Goal: Task Accomplishment & Management: Manage account settings

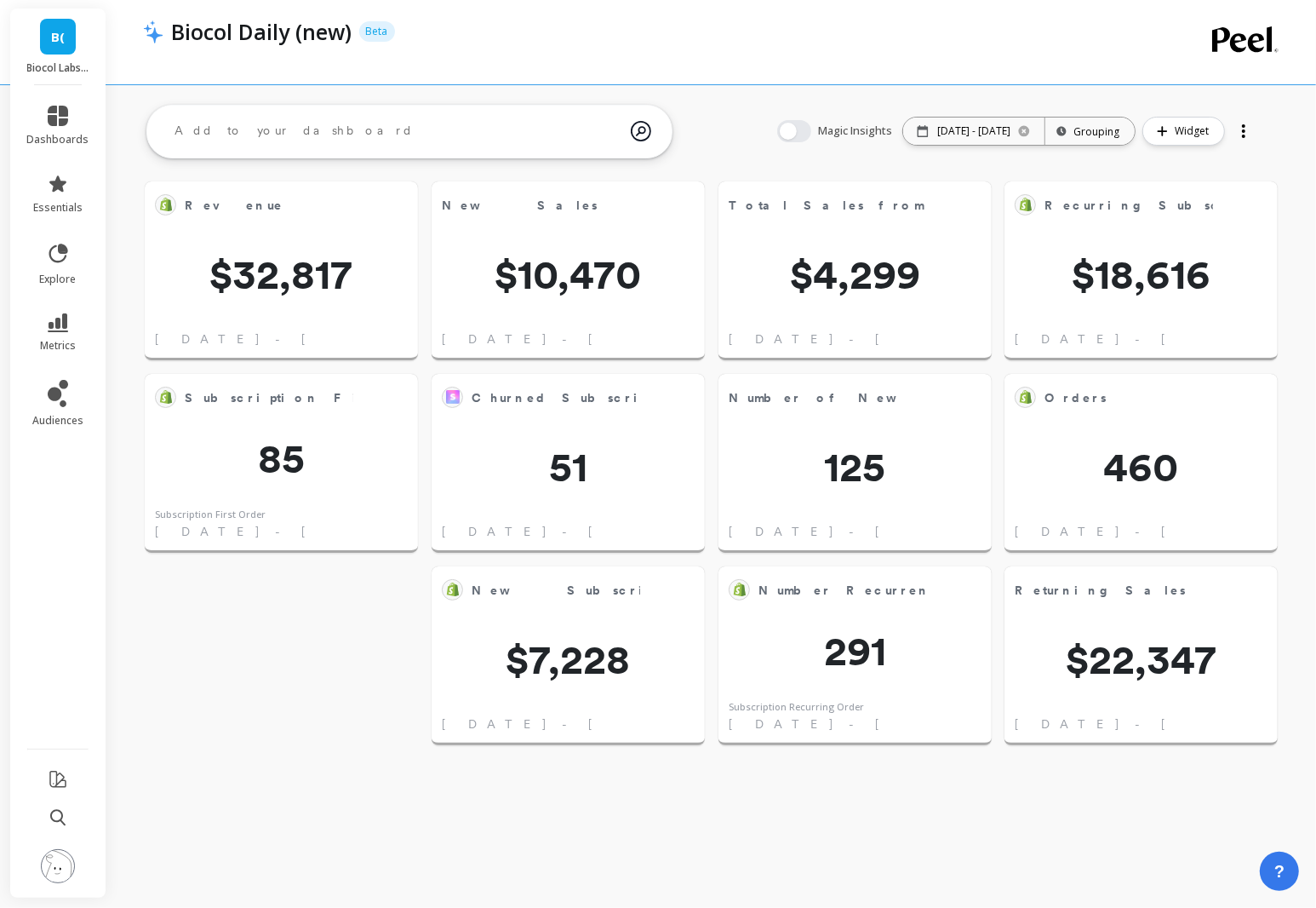
click at [51, 49] on link "B(" at bounding box center [58, 36] width 36 height 36
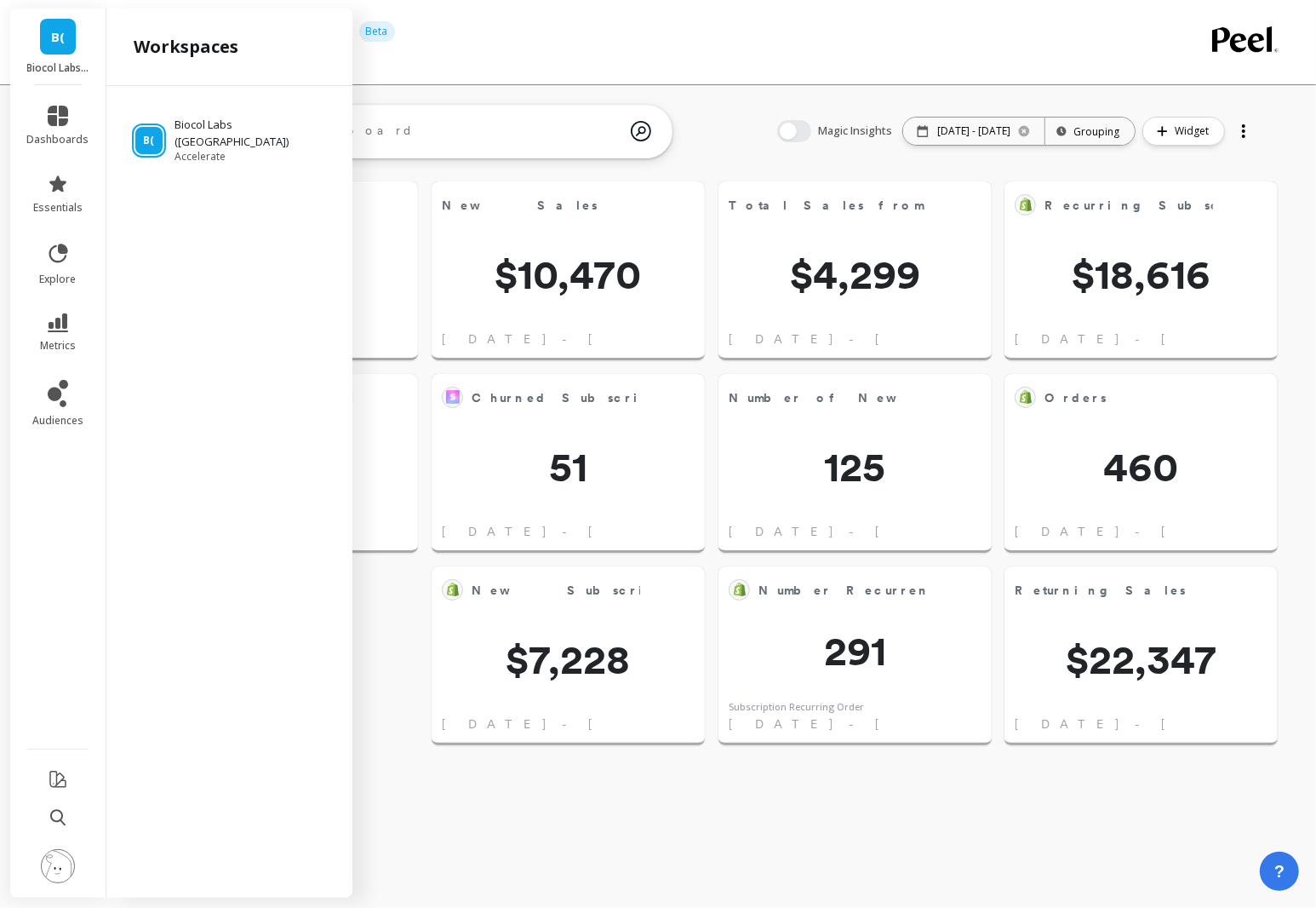
click at [56, 44] on span "B(" at bounding box center [58, 37] width 14 height 19
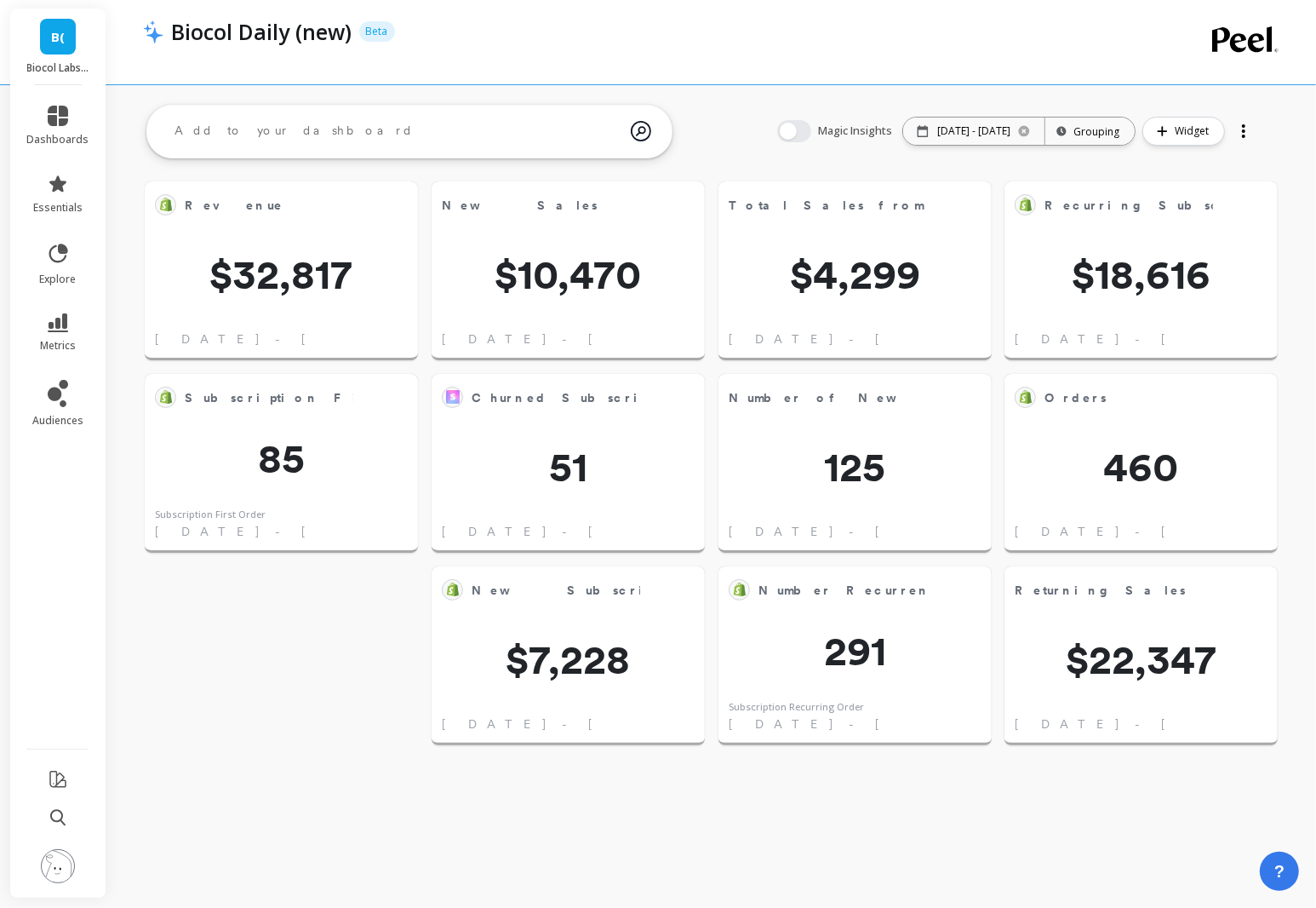
click at [63, 880] on img at bounding box center [58, 866] width 34 height 34
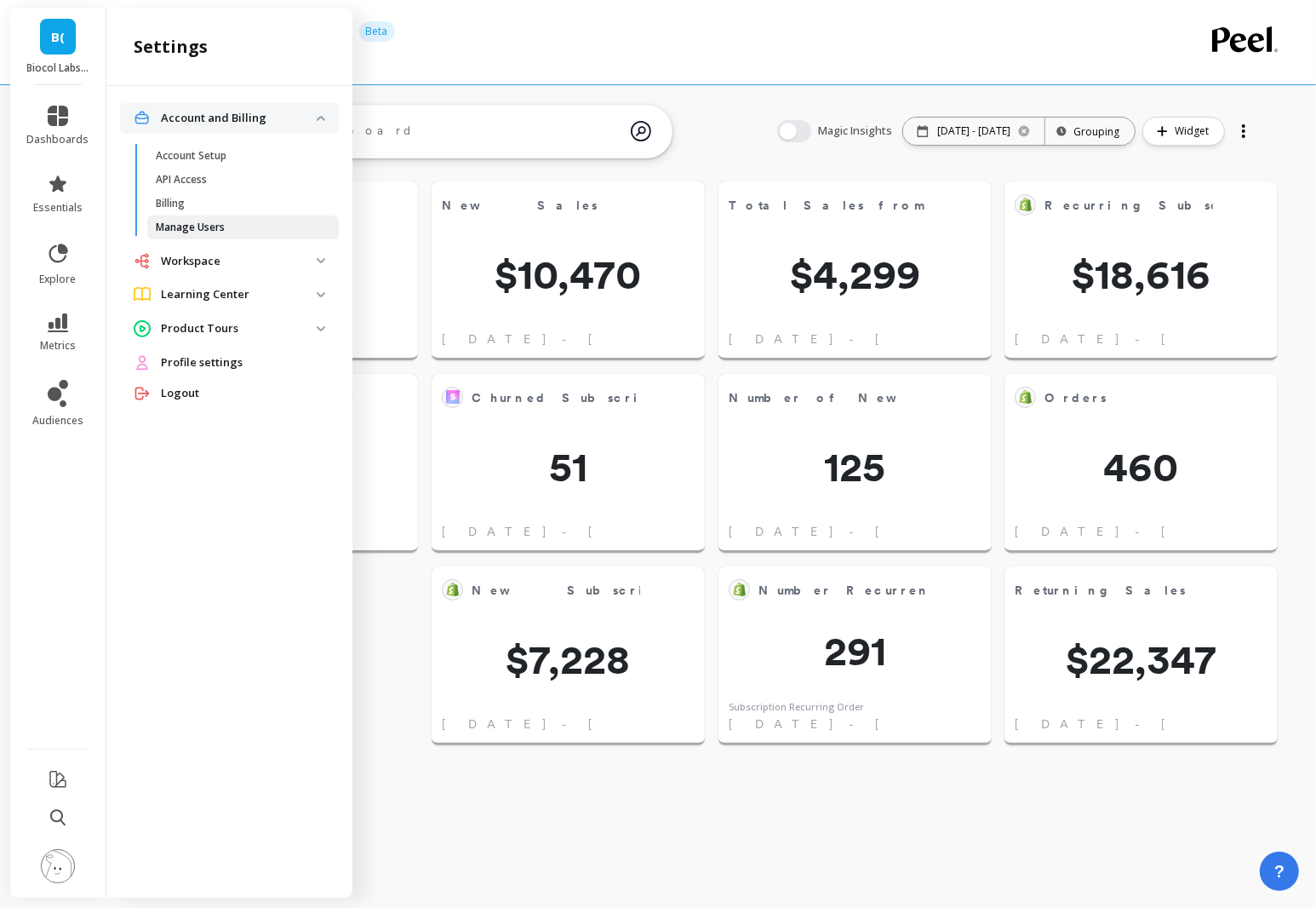
click at [206, 229] on p "Manage Users" at bounding box center [190, 227] width 69 height 14
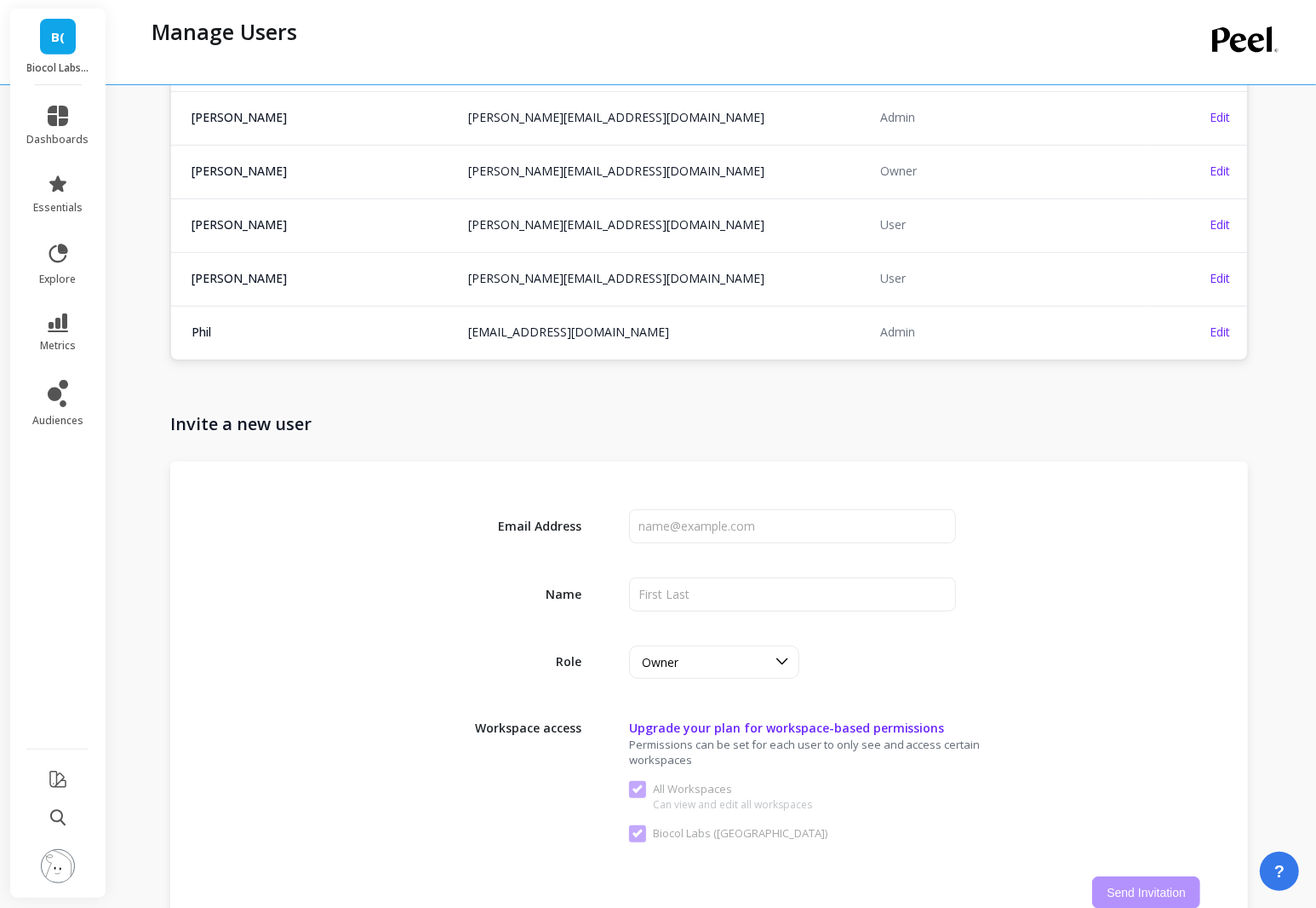
scroll to position [601, 0]
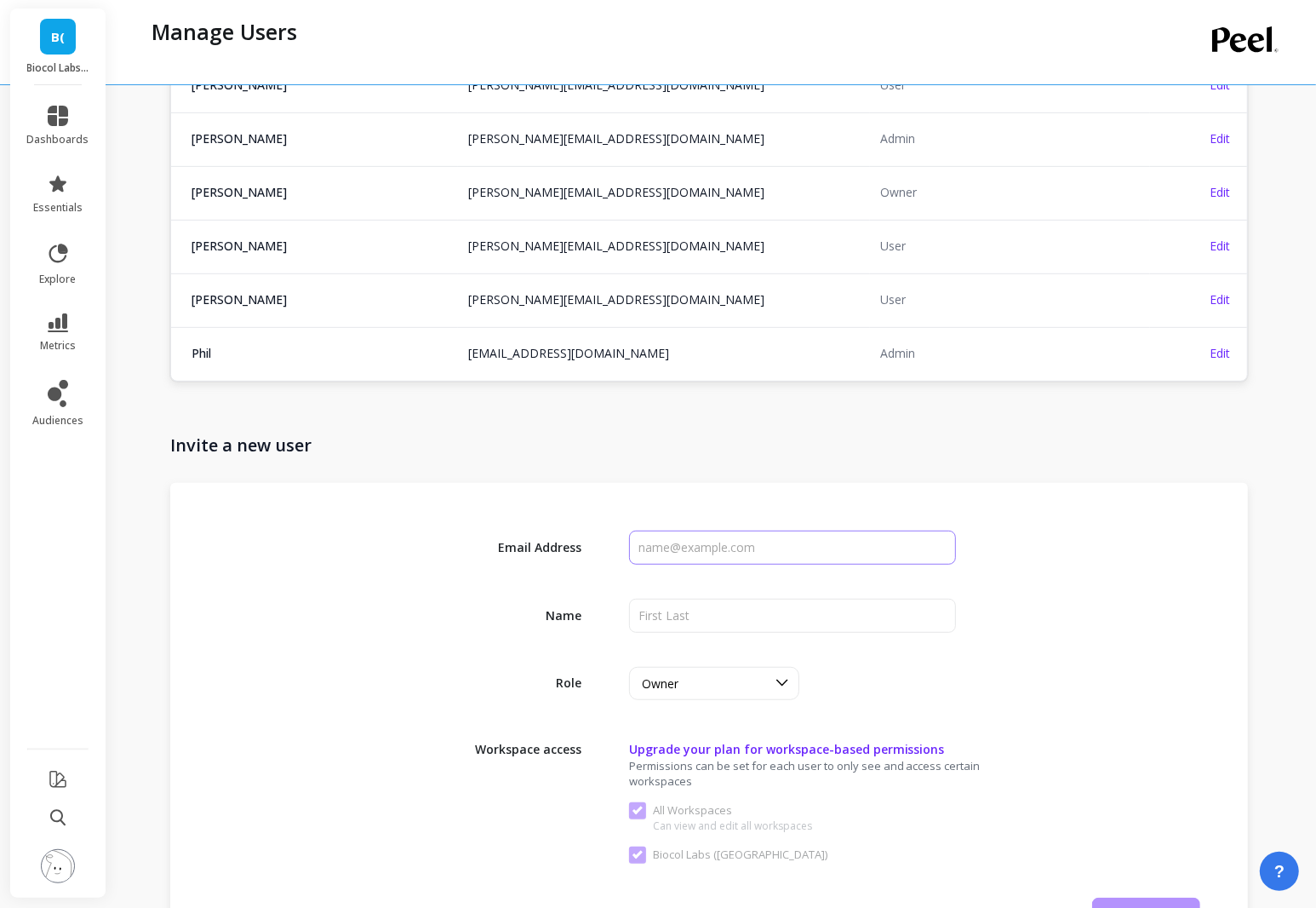
click at [741, 538] on input "input" at bounding box center [793, 547] width 328 height 34
paste input "[EMAIL_ADDRESS][DOMAIN_NAME]"
type input "[EMAIL_ADDRESS][DOMAIN_NAME]"
click at [740, 605] on input "input" at bounding box center [793, 615] width 328 height 34
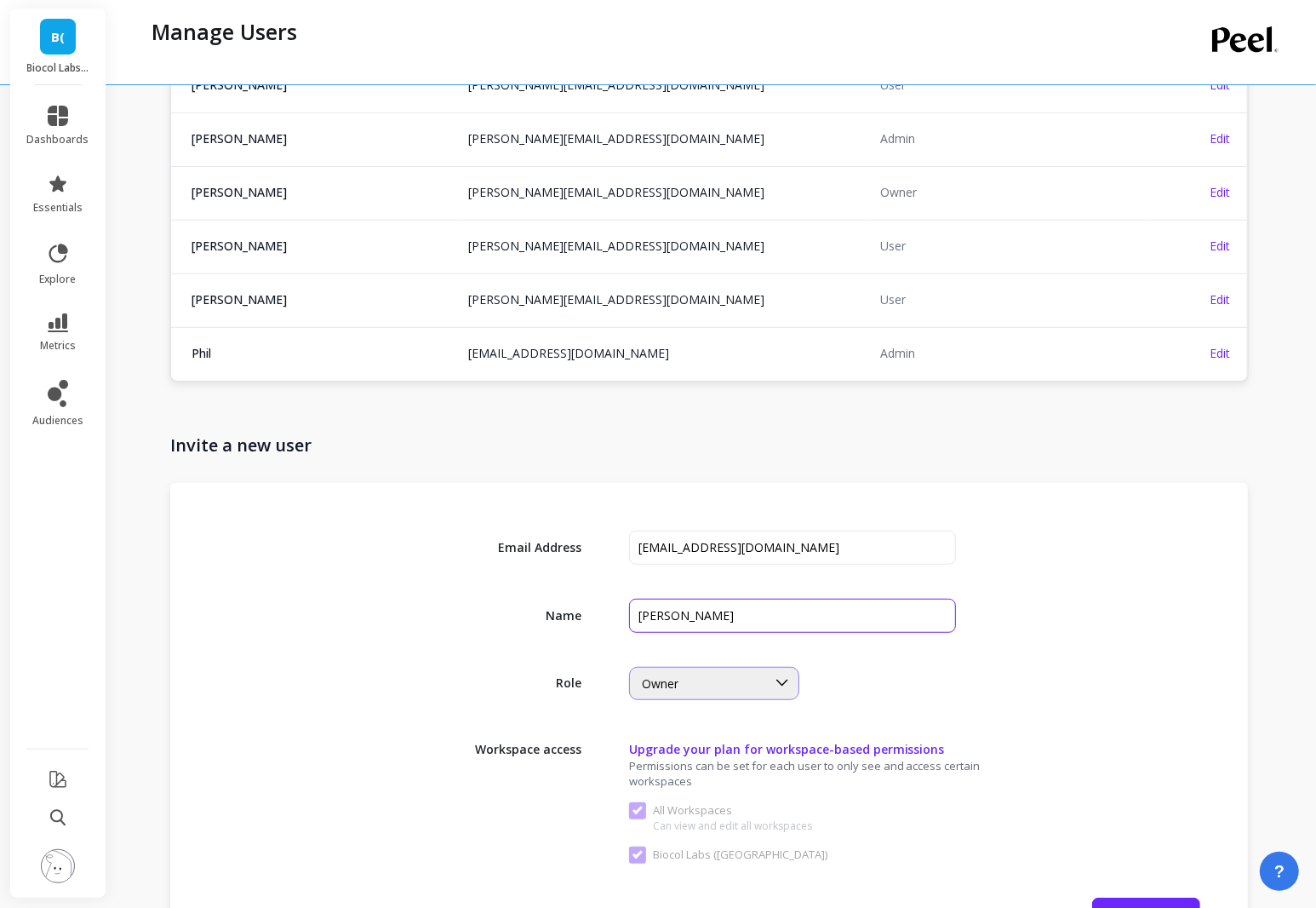
type input "[PERSON_NAME]"
click at [755, 674] on div "Owner" at bounding box center [698, 683] width 136 height 19
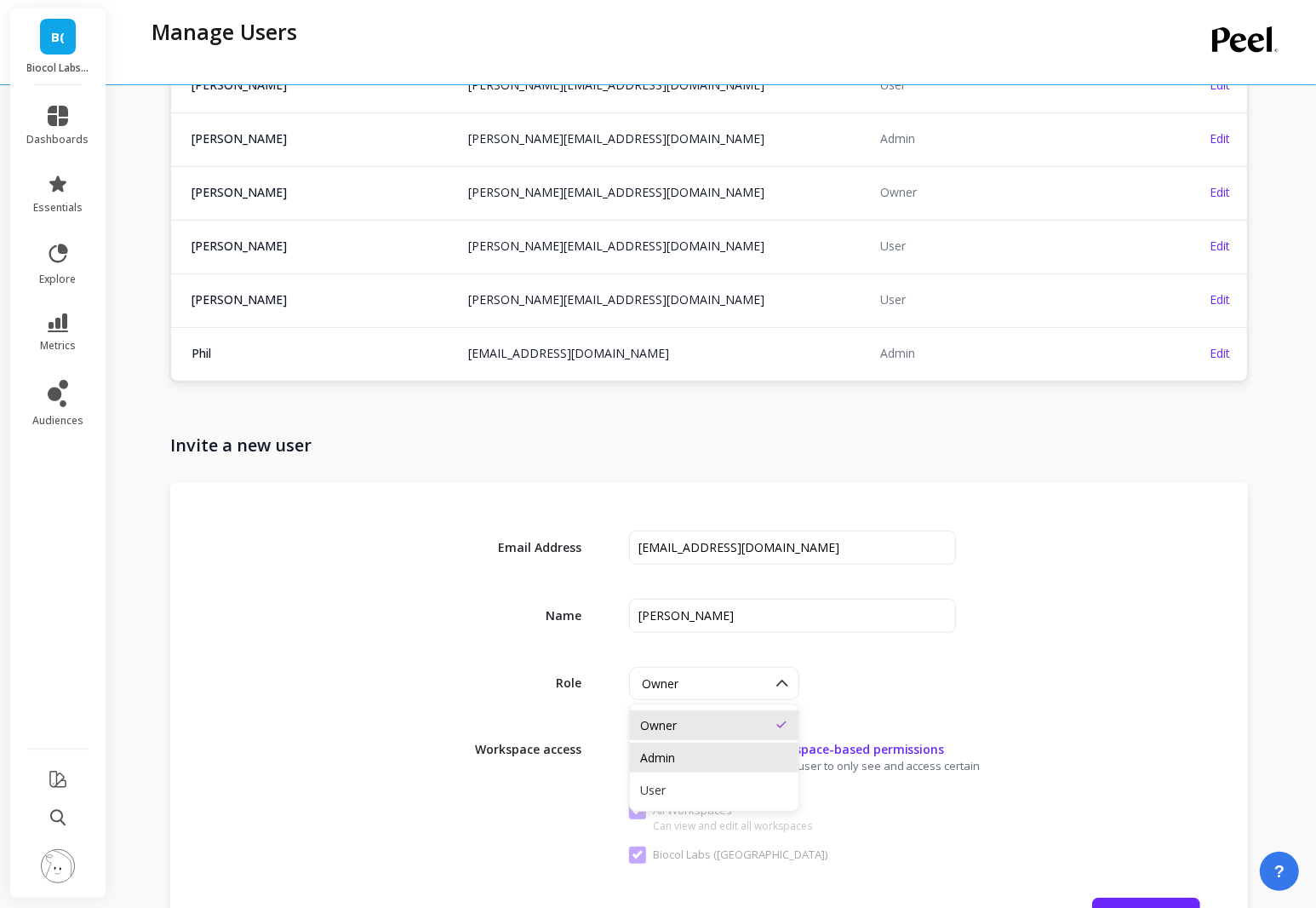
click at [751, 756] on div "Admin" at bounding box center [714, 758] width 148 height 17
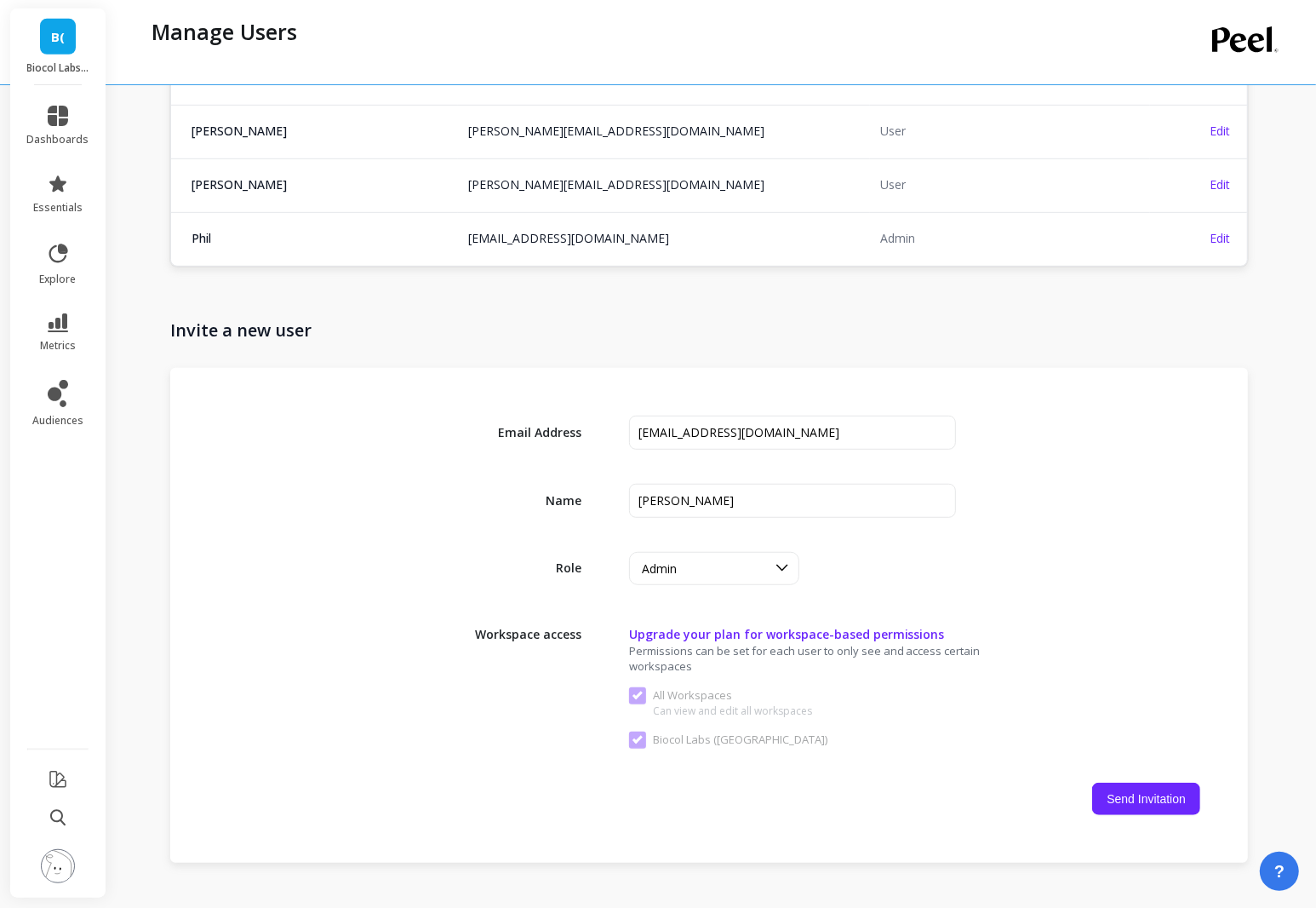
scroll to position [718, 0]
click at [705, 565] on div "Admin" at bounding box center [704, 567] width 124 height 17
click at [715, 667] on div "User" at bounding box center [714, 674] width 148 height 17
click at [1133, 789] on button "Send Invitation" at bounding box center [1146, 797] width 108 height 32
checkbox Workspaces "false"
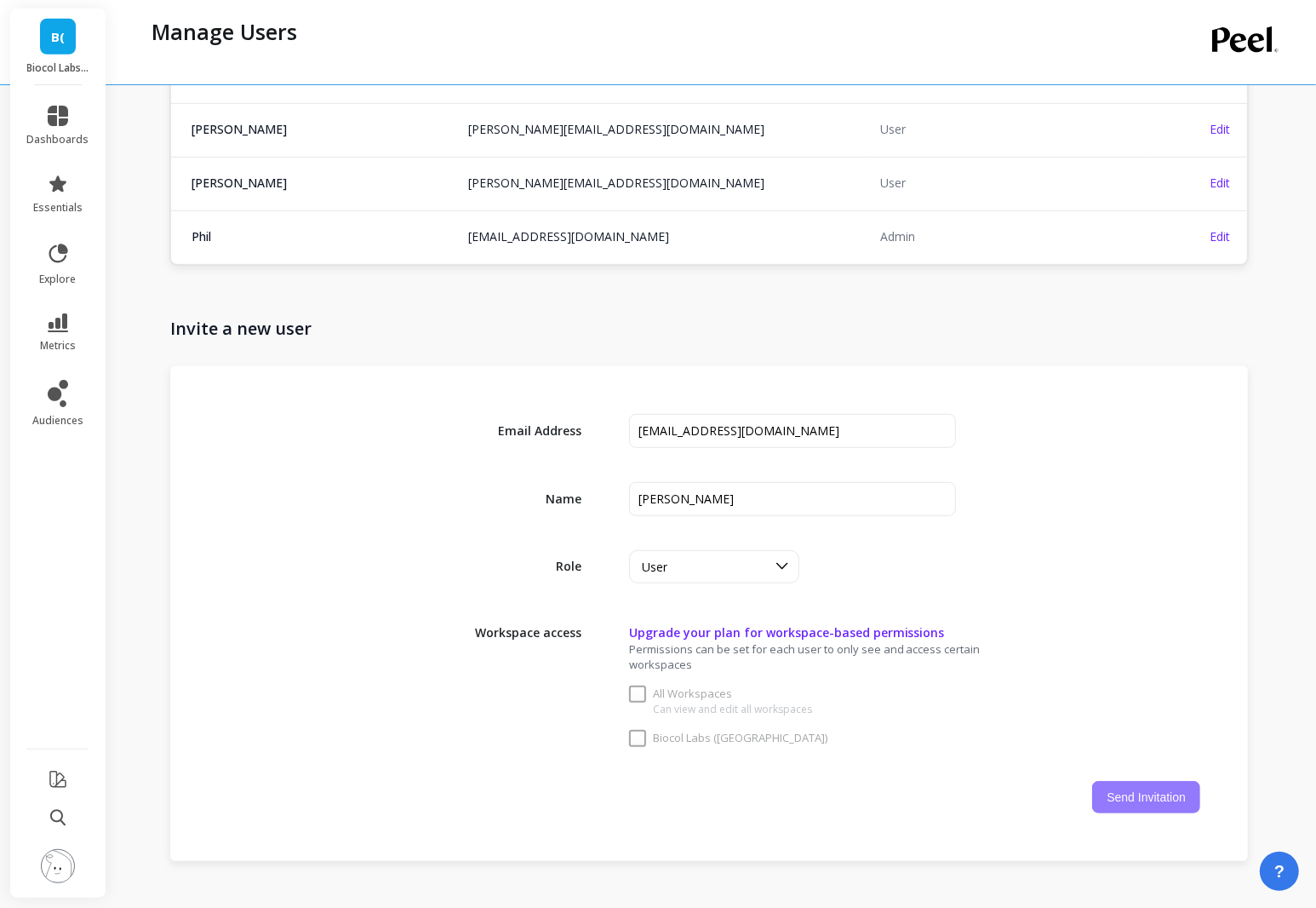
checkbox \(US\) "false"
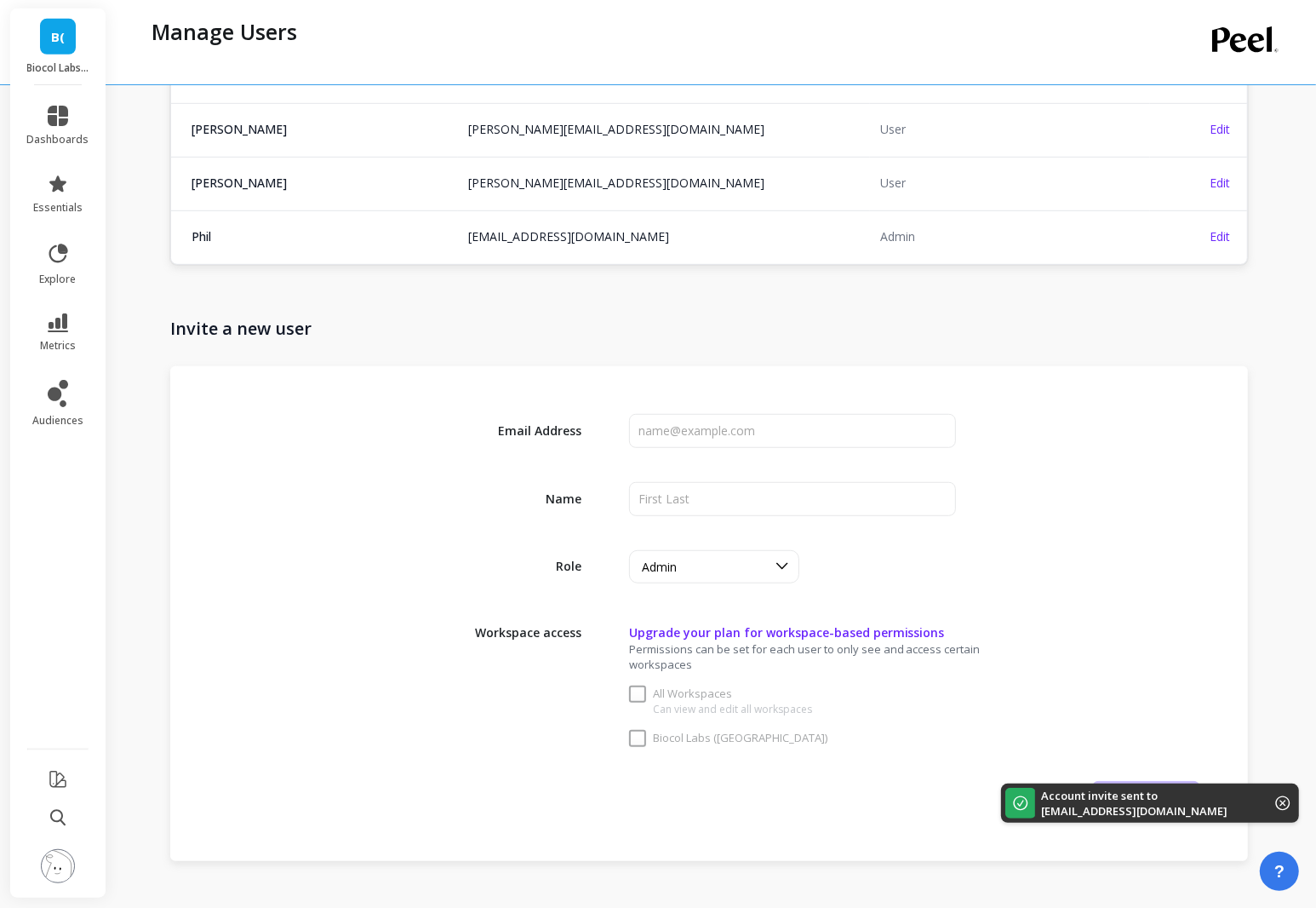
checkbox Workspaces "true"
checkbox \(US\) "true"
